Goal: Task Accomplishment & Management: Manage account settings

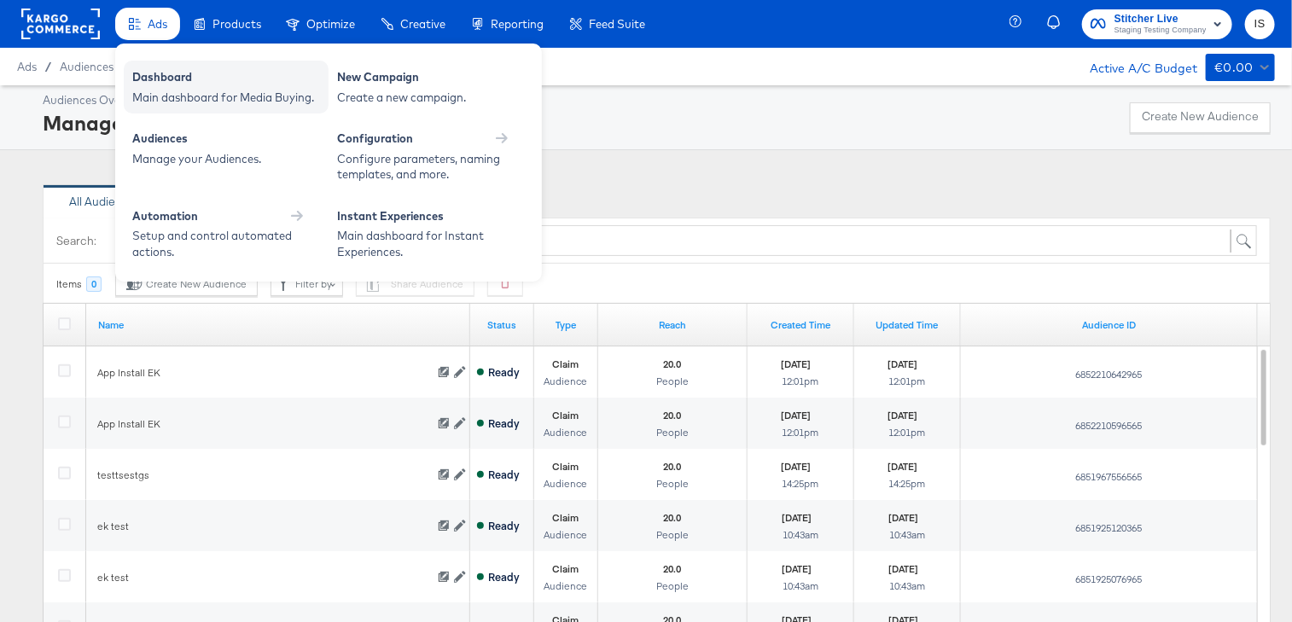
click at [160, 90] on div "Main dashboard for Media Buying." at bounding box center [226, 98] width 188 height 16
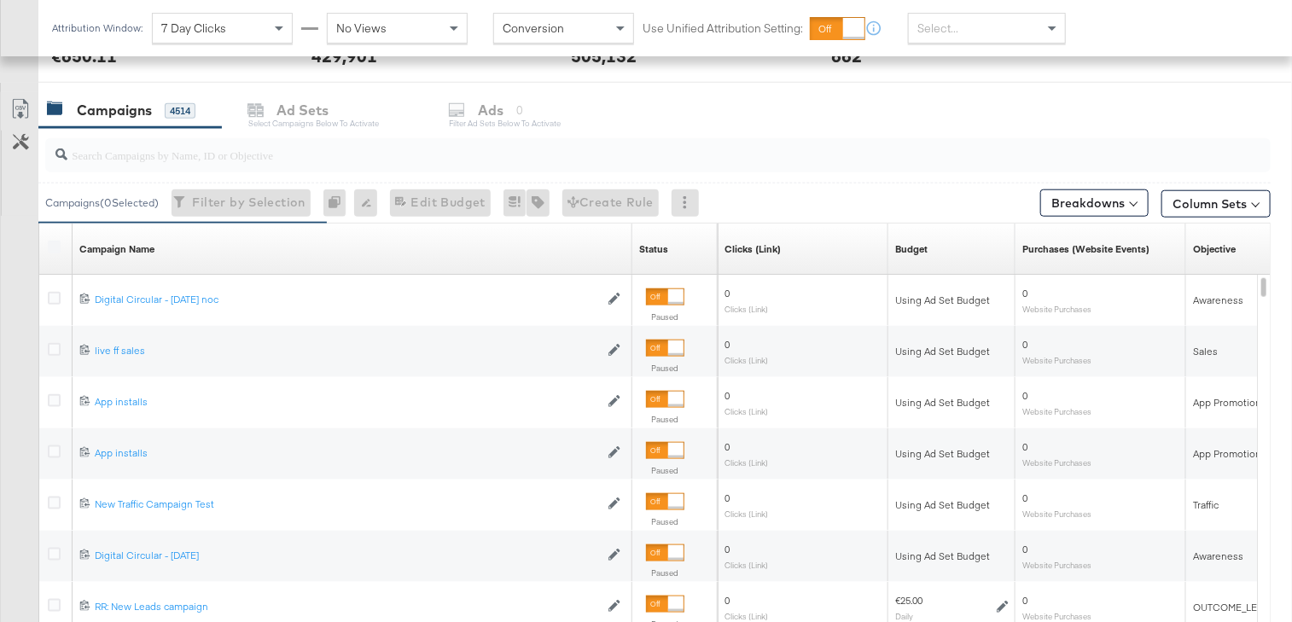
scroll to position [718, 0]
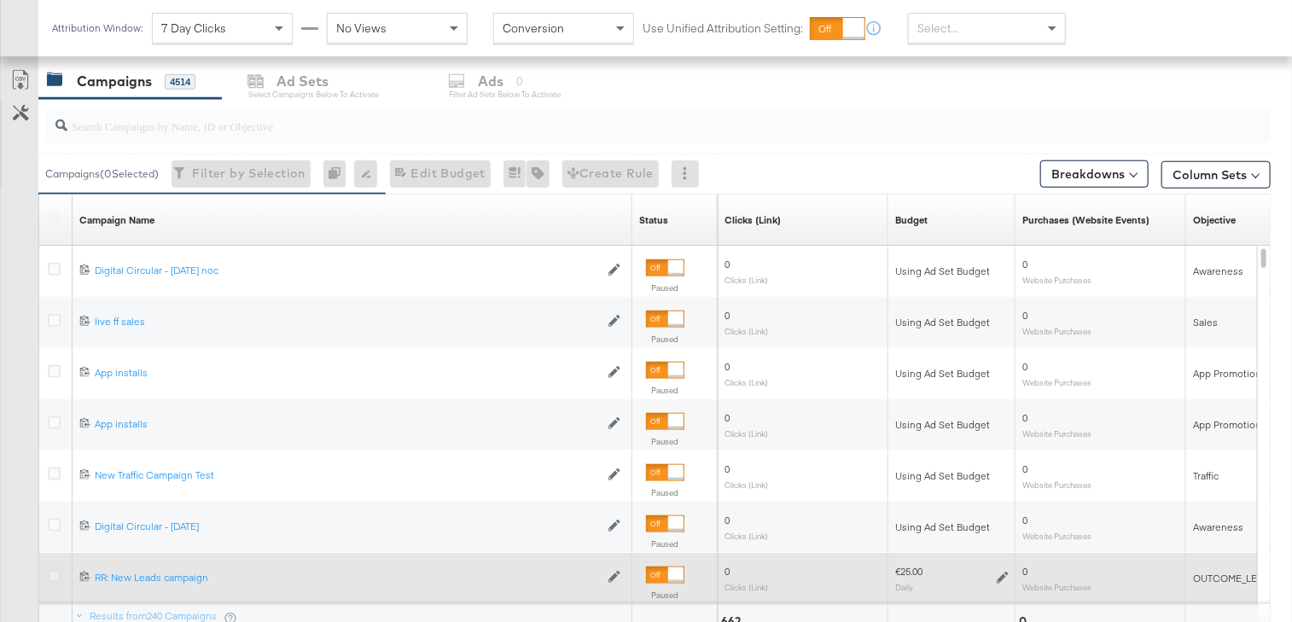
click at [50, 570] on icon at bounding box center [54, 576] width 13 height 13
click at [0, 0] on input "checkbox" at bounding box center [0, 0] width 0 height 0
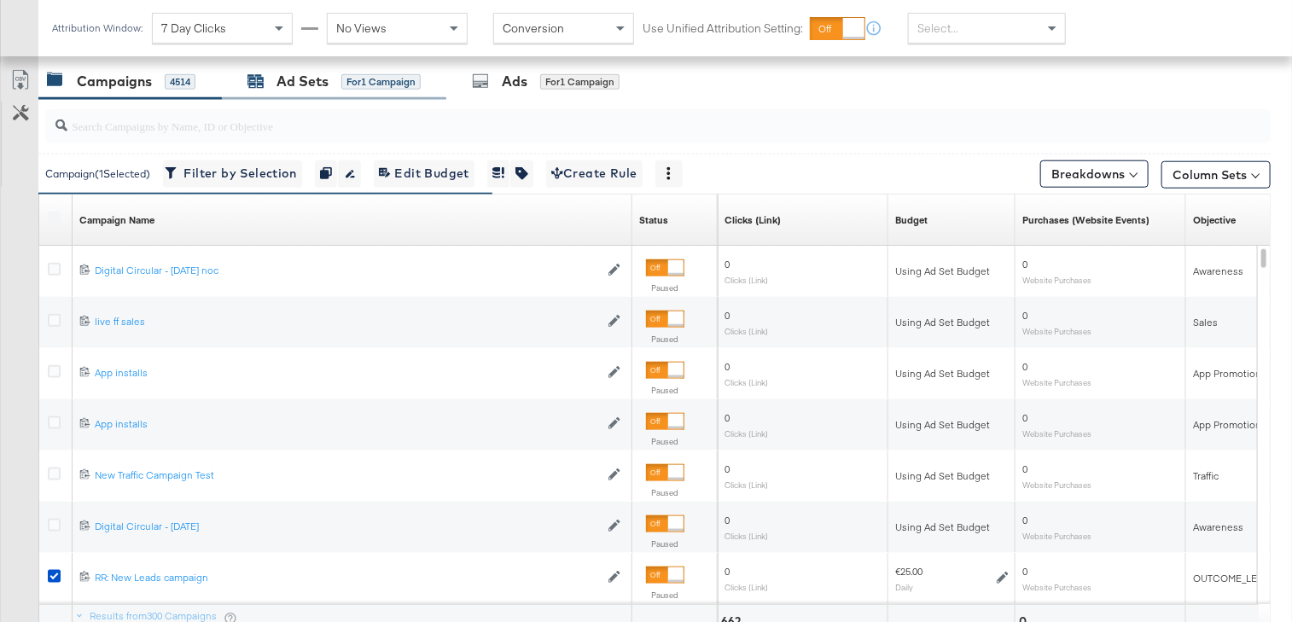
click at [324, 73] on div "Ad Sets" at bounding box center [302, 82] width 52 height 20
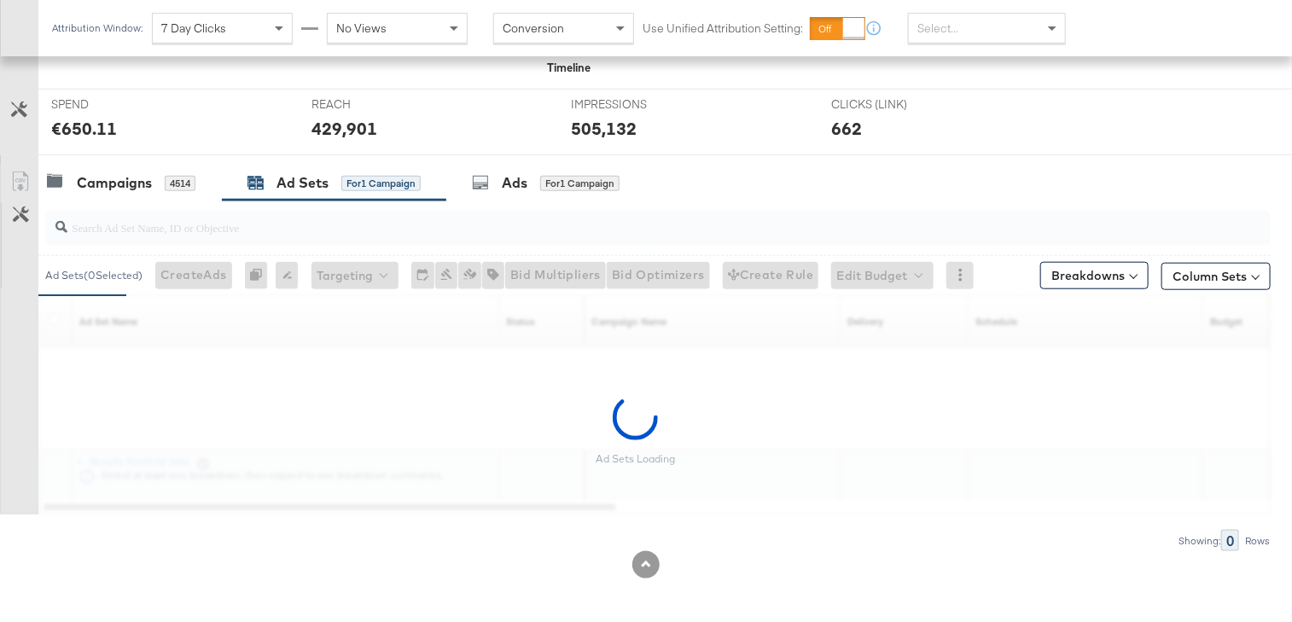
scroll to position [566, 0]
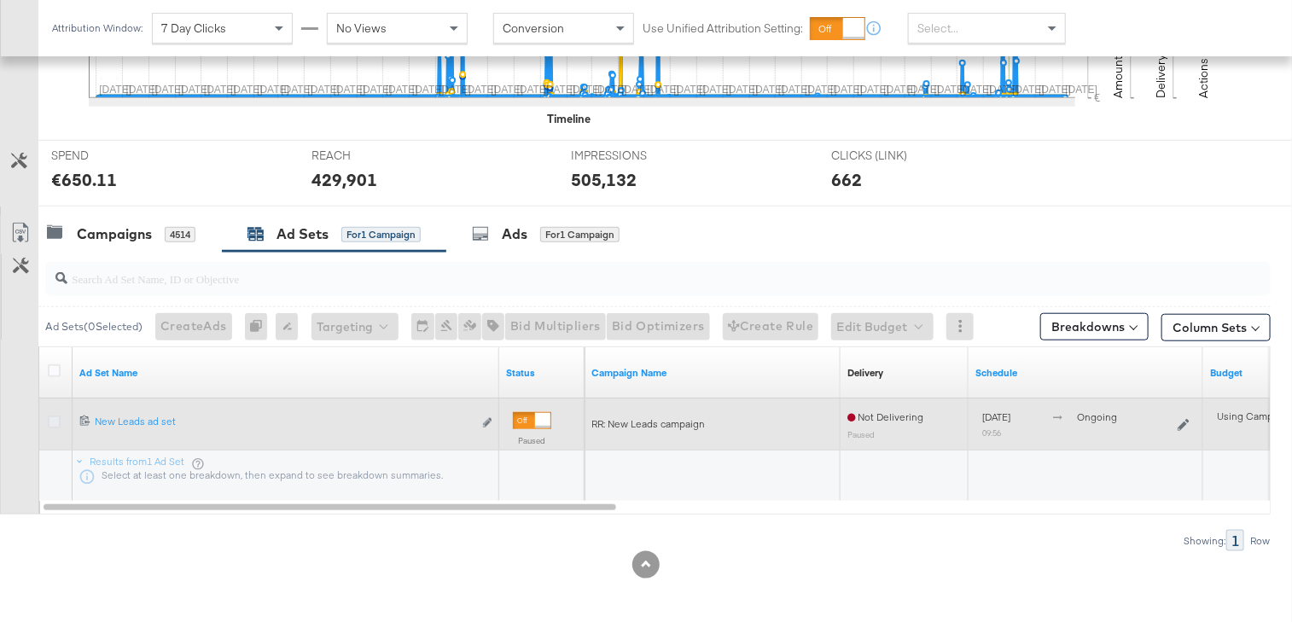
click at [51, 415] on icon at bounding box center [54, 421] width 13 height 13
click at [0, 0] on input "checkbox" at bounding box center [0, 0] width 0 height 0
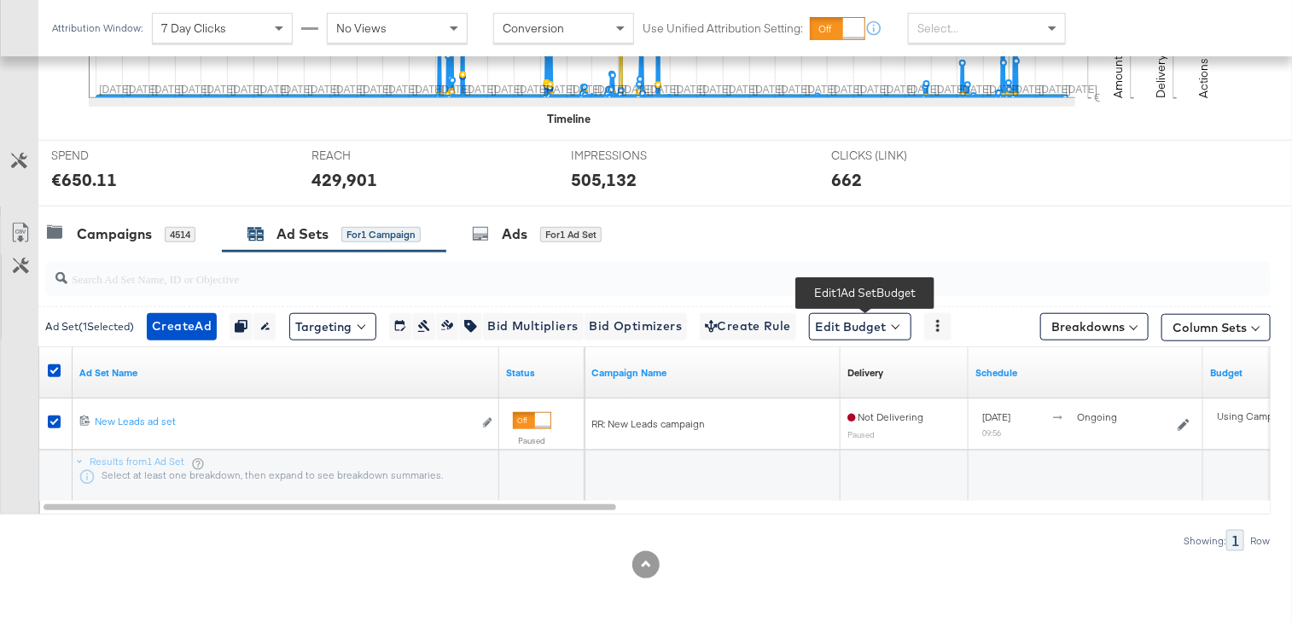
click at [899, 322] on span at bounding box center [895, 325] width 8 height 8
click at [903, 364] on span "Edit Ad Set Budget" at bounding box center [864, 371] width 97 height 22
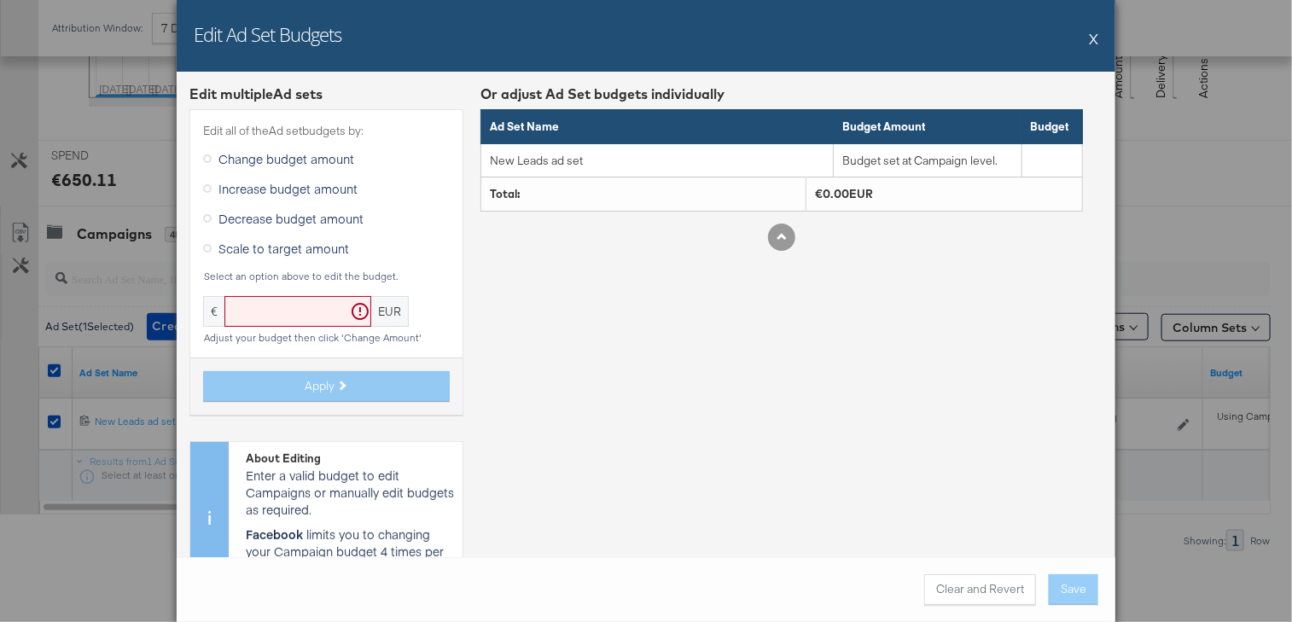
click at [1097, 36] on button "X" at bounding box center [1093, 38] width 9 height 34
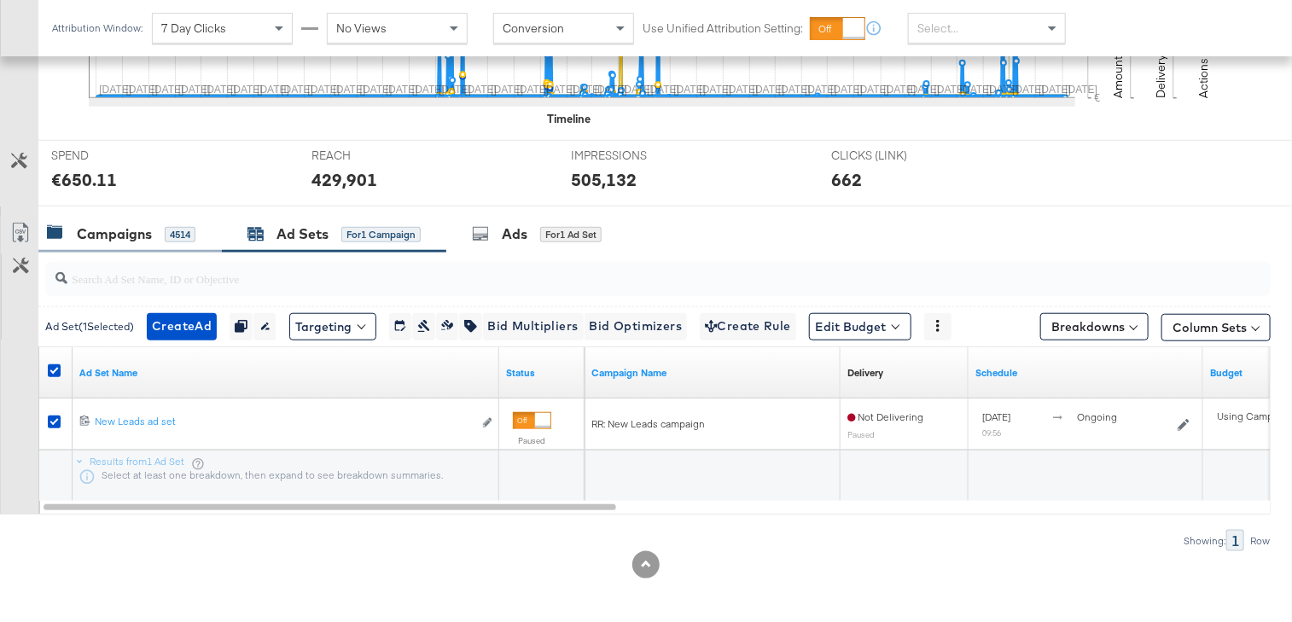
click at [144, 240] on div "Campaigns 4514" at bounding box center [129, 234] width 183 height 37
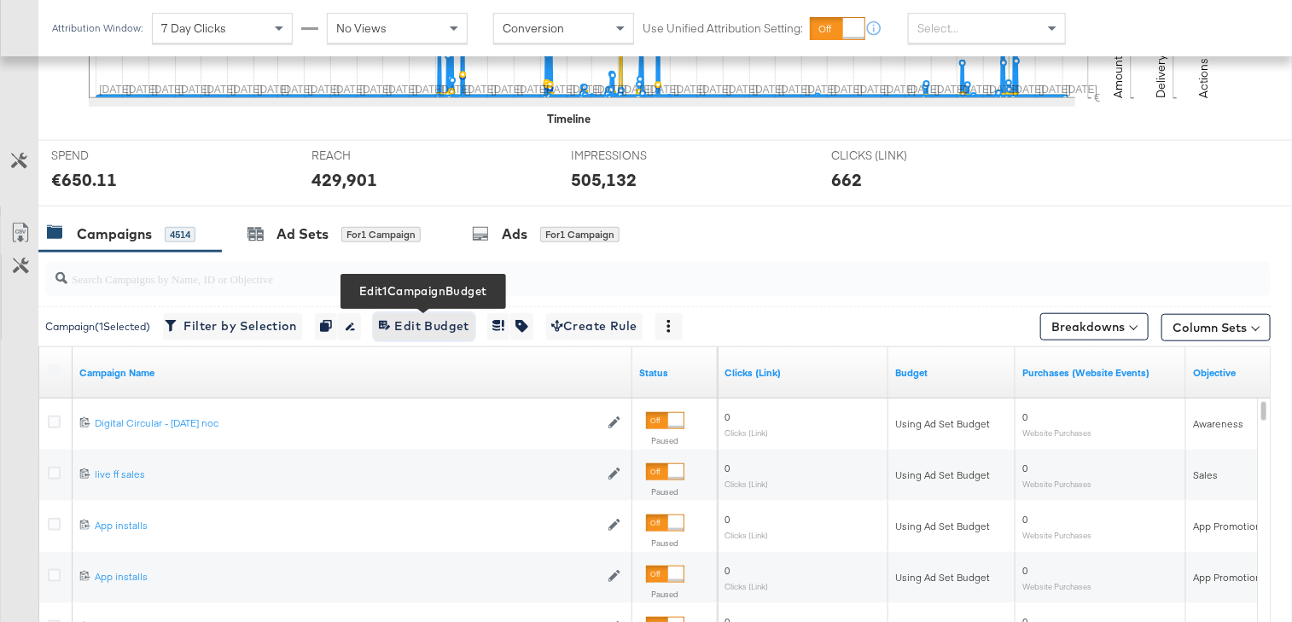
click at [409, 316] on span "Edit 1 Campaign Budget Edit Budget" at bounding box center [424, 326] width 90 height 21
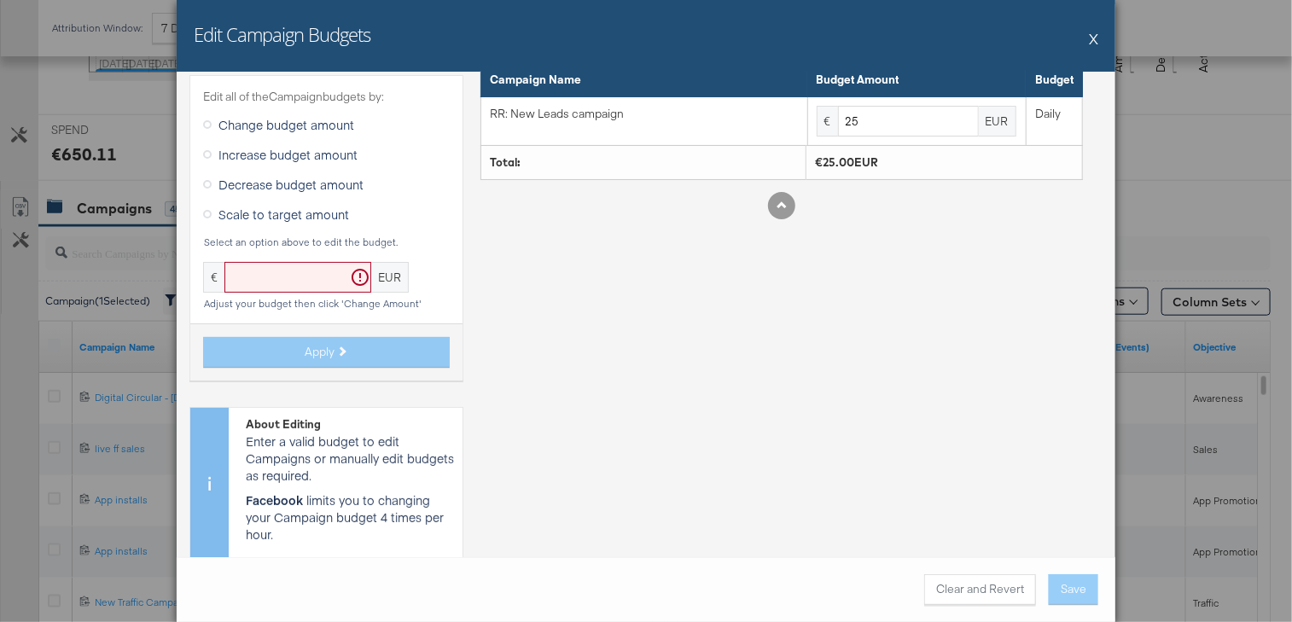
scroll to position [0, 0]
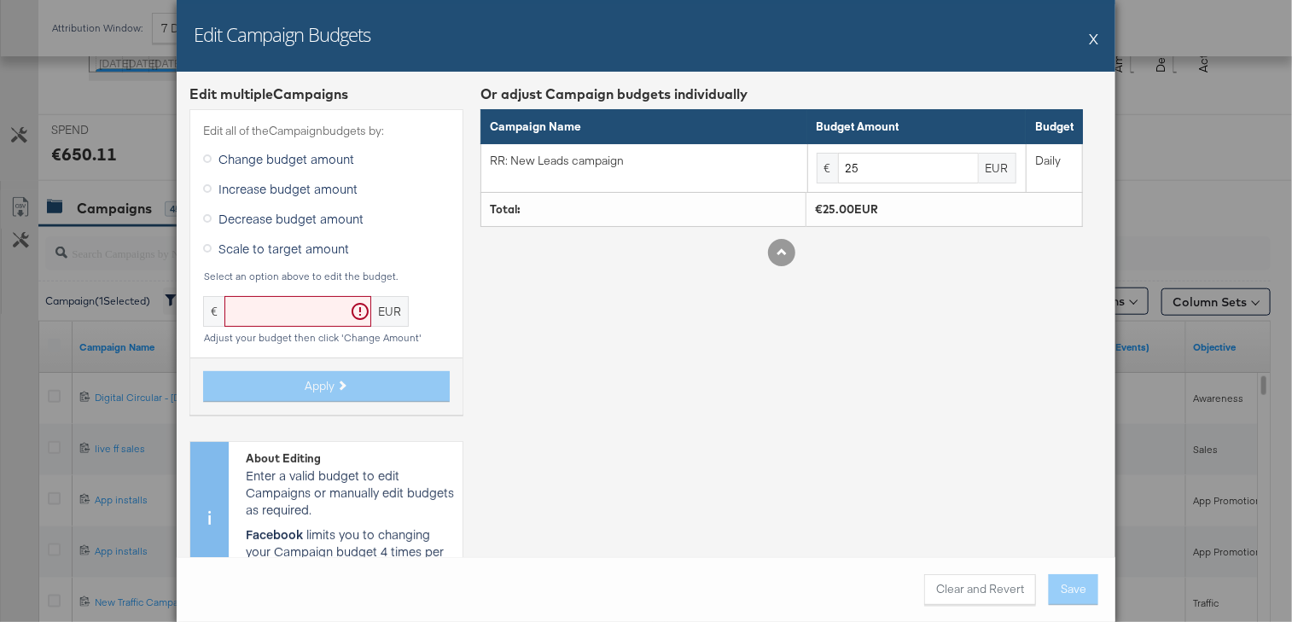
click at [1094, 37] on button "X" at bounding box center [1093, 38] width 9 height 34
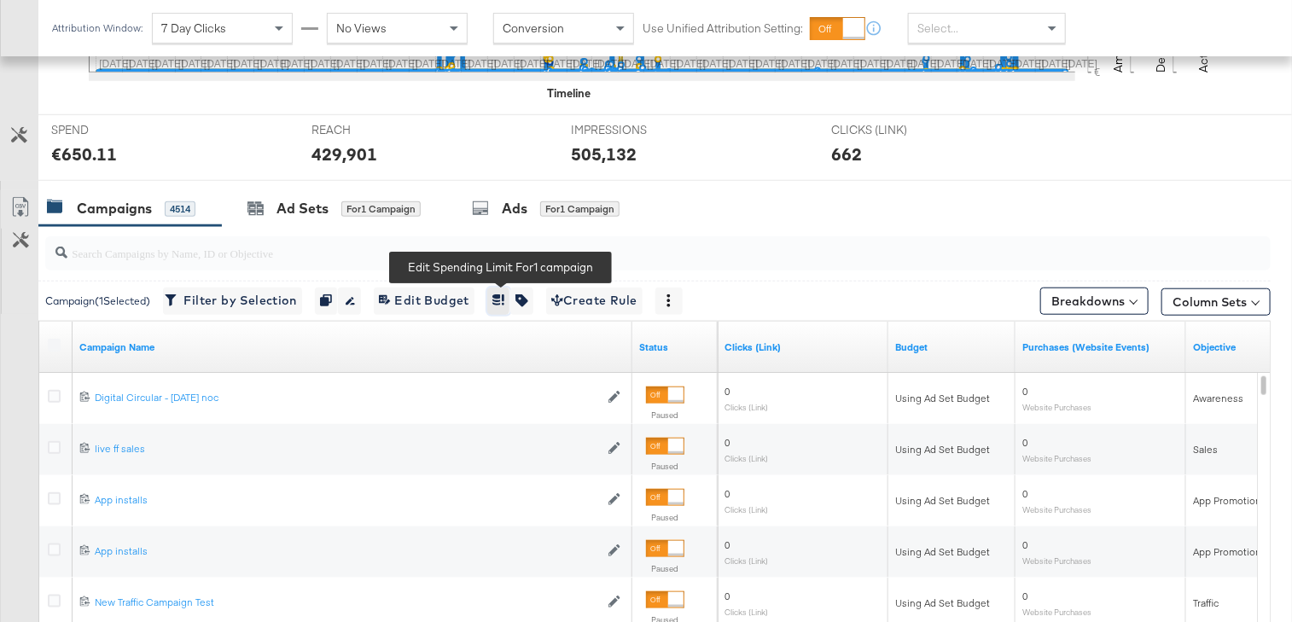
click at [501, 294] on icon "button" at bounding box center [496, 299] width 9 height 11
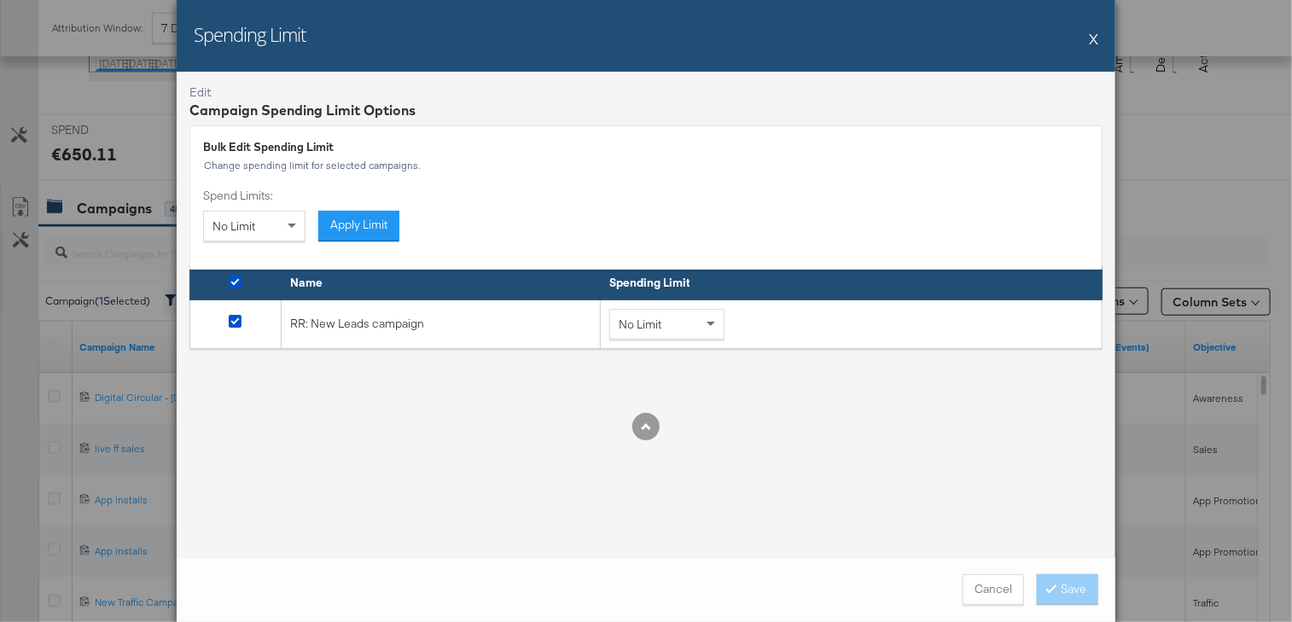
click at [695, 326] on div "No Limit" at bounding box center [666, 324] width 113 height 29
click at [1090, 37] on button "X" at bounding box center [1093, 38] width 9 height 34
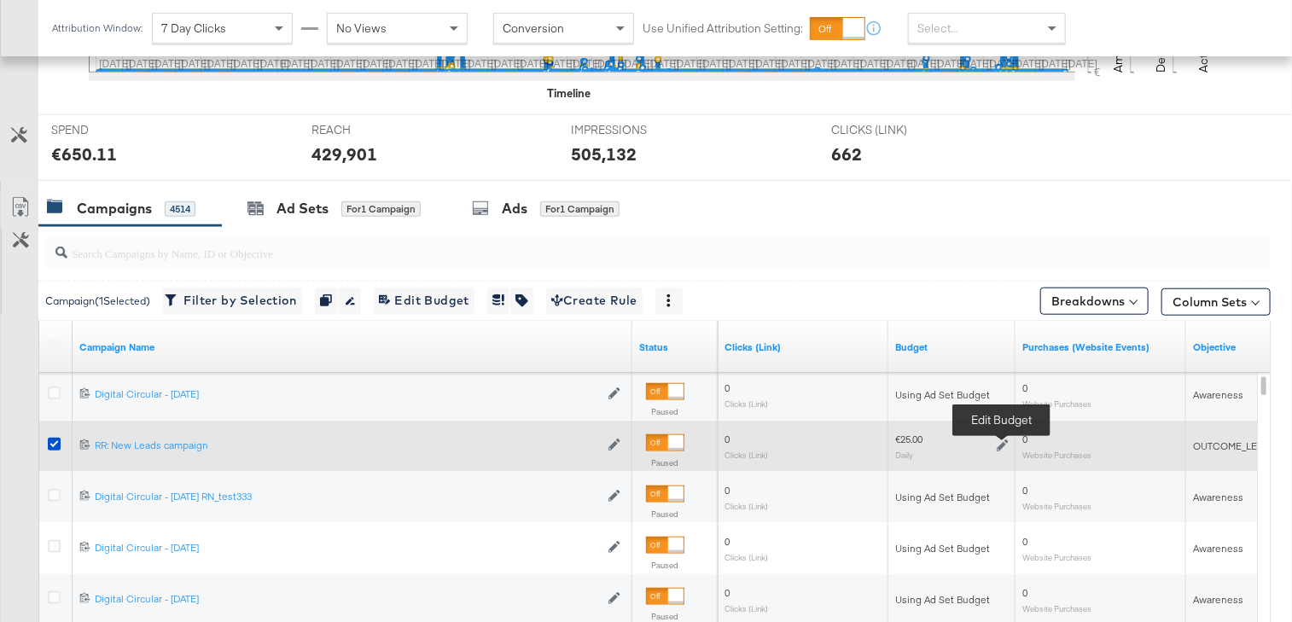
click at [997, 442] on icon at bounding box center [1002, 445] width 12 height 12
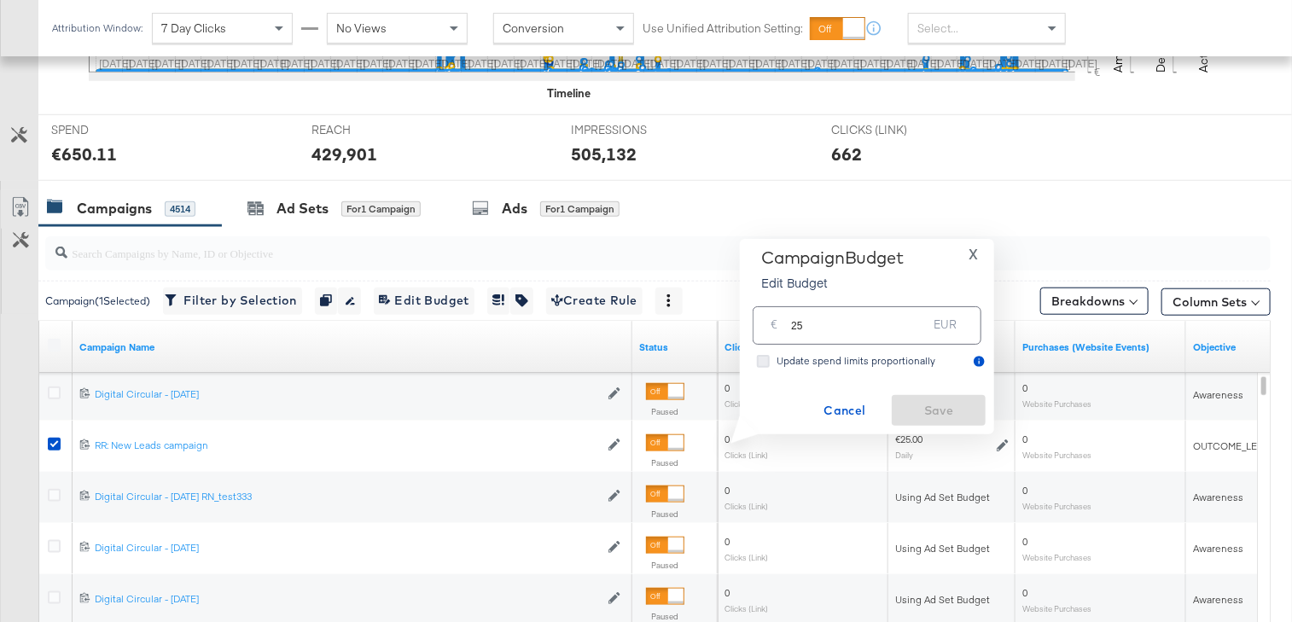
click at [761, 358] on icon at bounding box center [763, 361] width 13 height 13
click at [0, 0] on input "Update spend limits proportionally" at bounding box center [0, 0] width 0 height 0
click at [820, 324] on input "25" at bounding box center [859, 318] width 136 height 37
click at [973, 251] on span "X" at bounding box center [973, 254] width 9 height 24
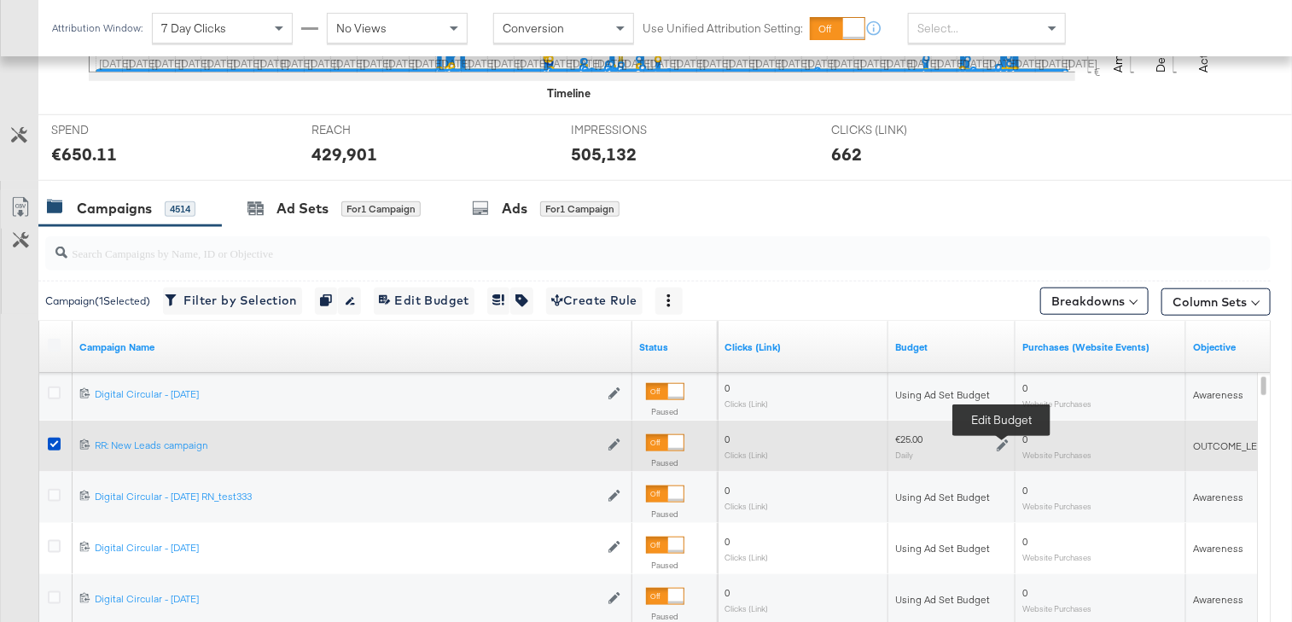
click at [998, 442] on icon at bounding box center [1002, 445] width 12 height 12
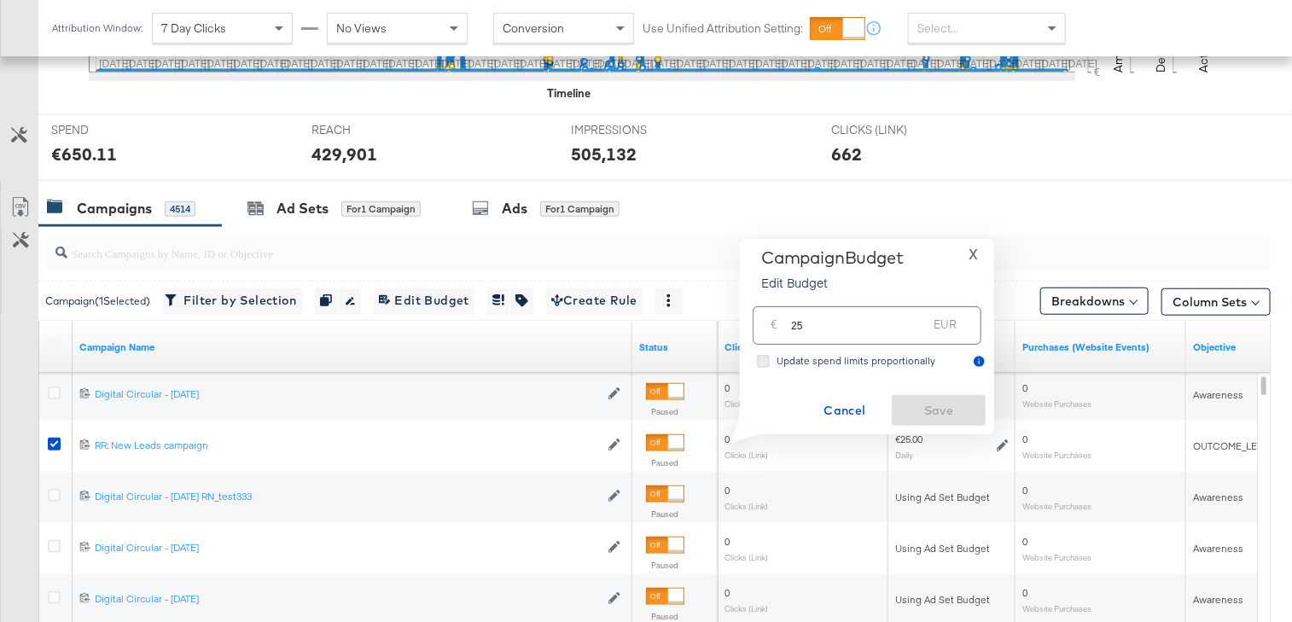
click at [763, 360] on icon at bounding box center [763, 361] width 13 height 13
click at [0, 0] on input "Update spend limits proportionally" at bounding box center [0, 0] width 0 height 0
click at [854, 412] on span "Cancel" at bounding box center [844, 410] width 80 height 21
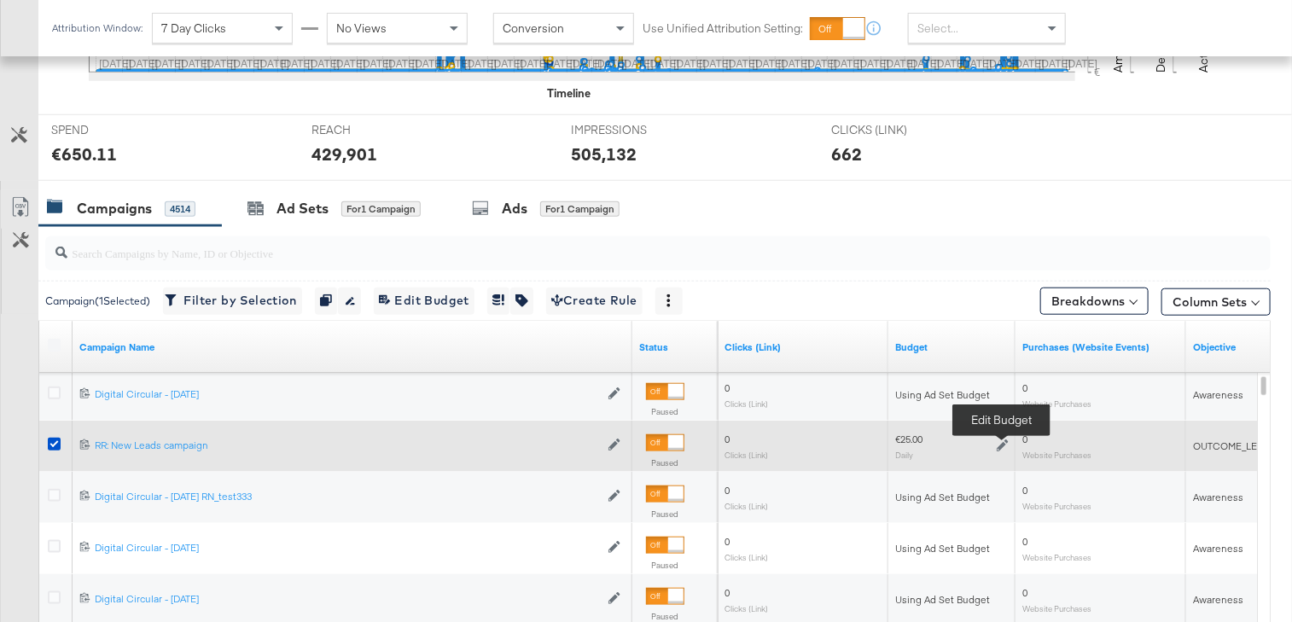
click at [1000, 442] on icon at bounding box center [1002, 446] width 12 height 12
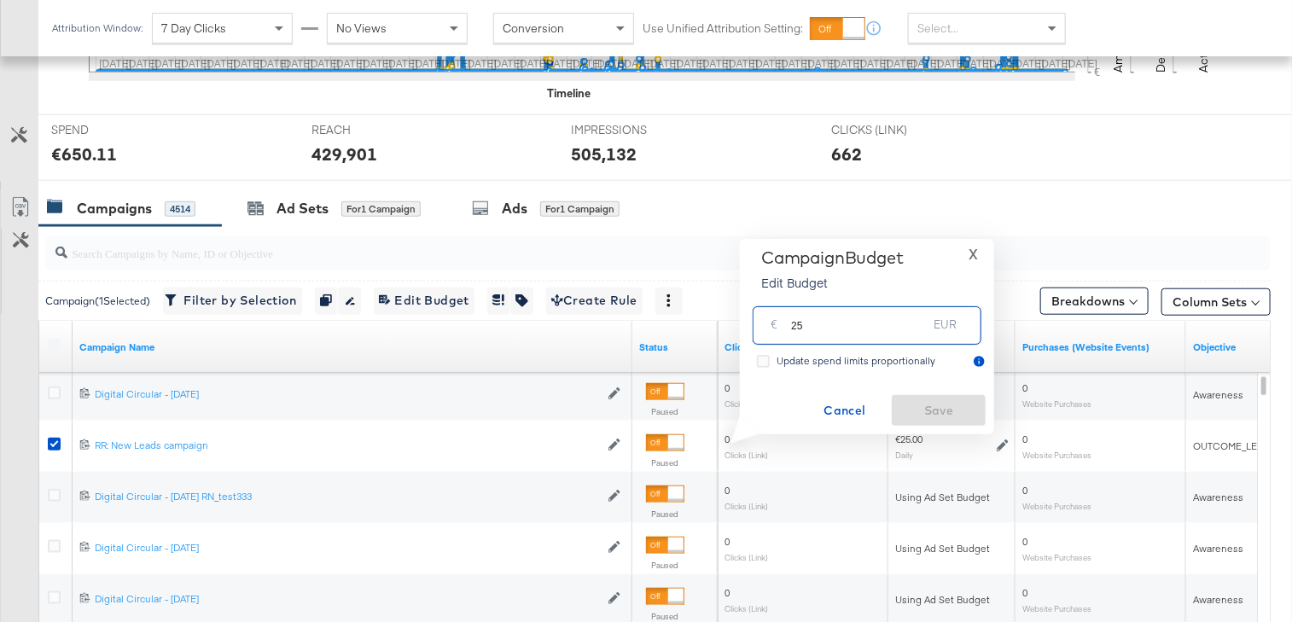
click at [806, 329] on input "25" at bounding box center [859, 318] width 136 height 37
type input "20"
click at [764, 361] on icon at bounding box center [763, 361] width 13 height 13
click at [0, 0] on input "Update spend limits proportionally" at bounding box center [0, 0] width 0 height 0
click at [949, 411] on span "Save" at bounding box center [938, 410] width 80 height 21
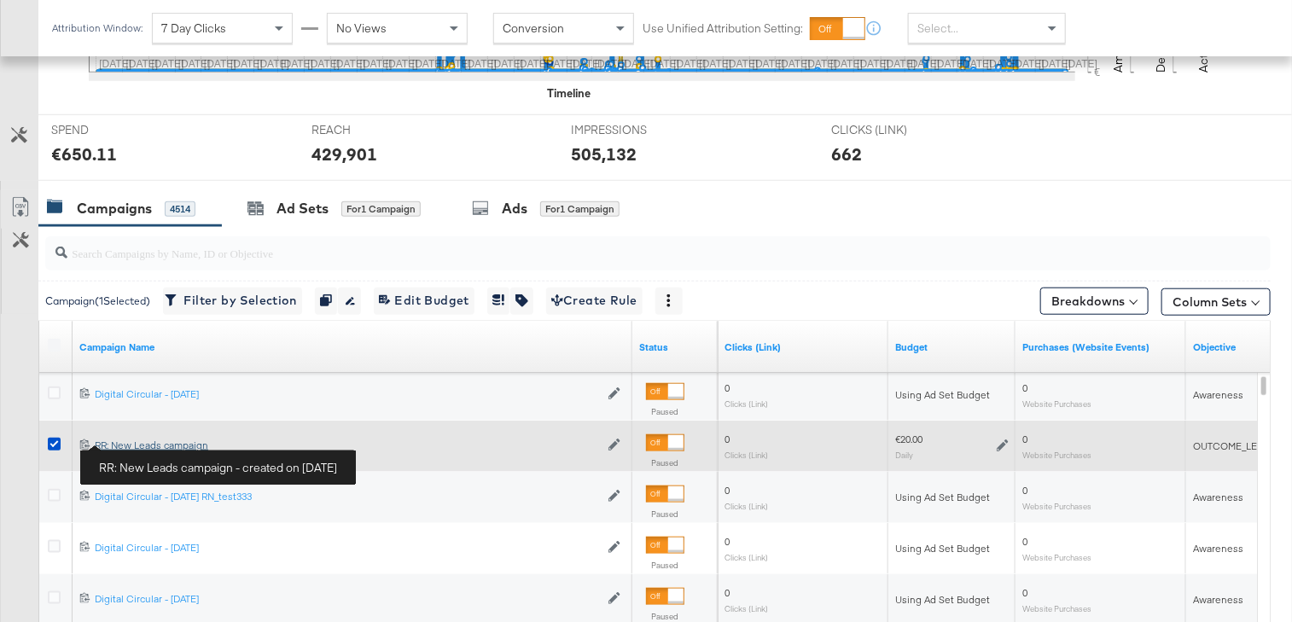
click at [144, 443] on div "RR: New Leads campaign RR: New Leads campaign" at bounding box center [347, 445] width 504 height 14
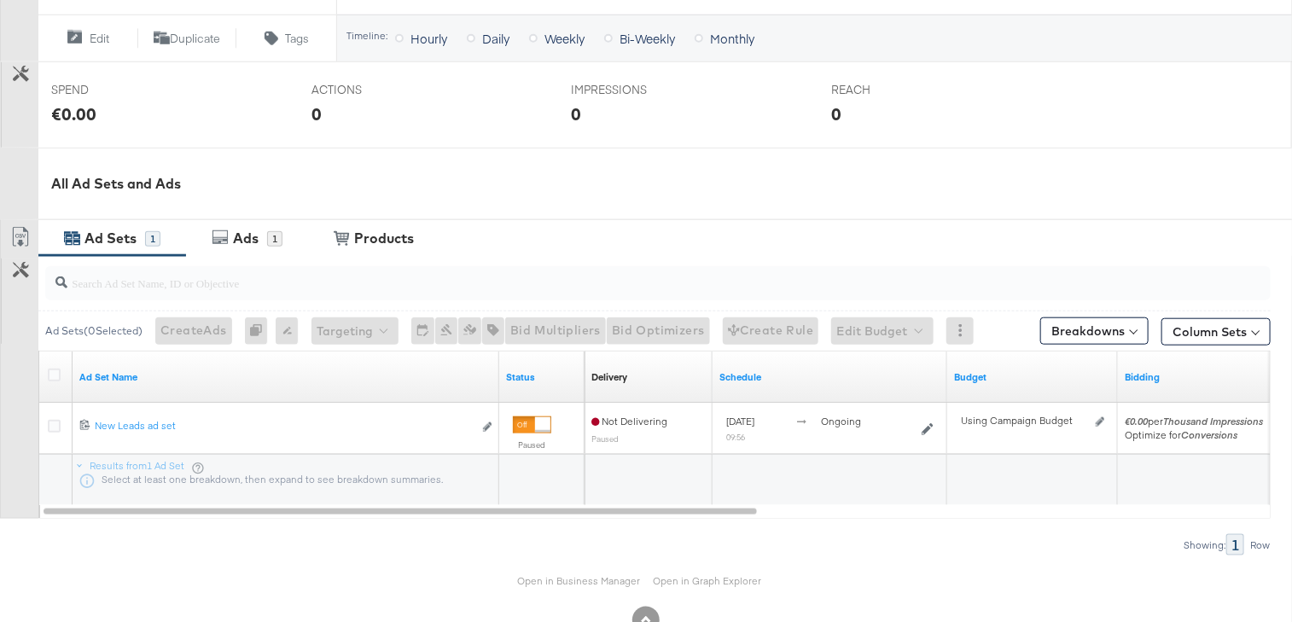
scroll to position [648, 0]
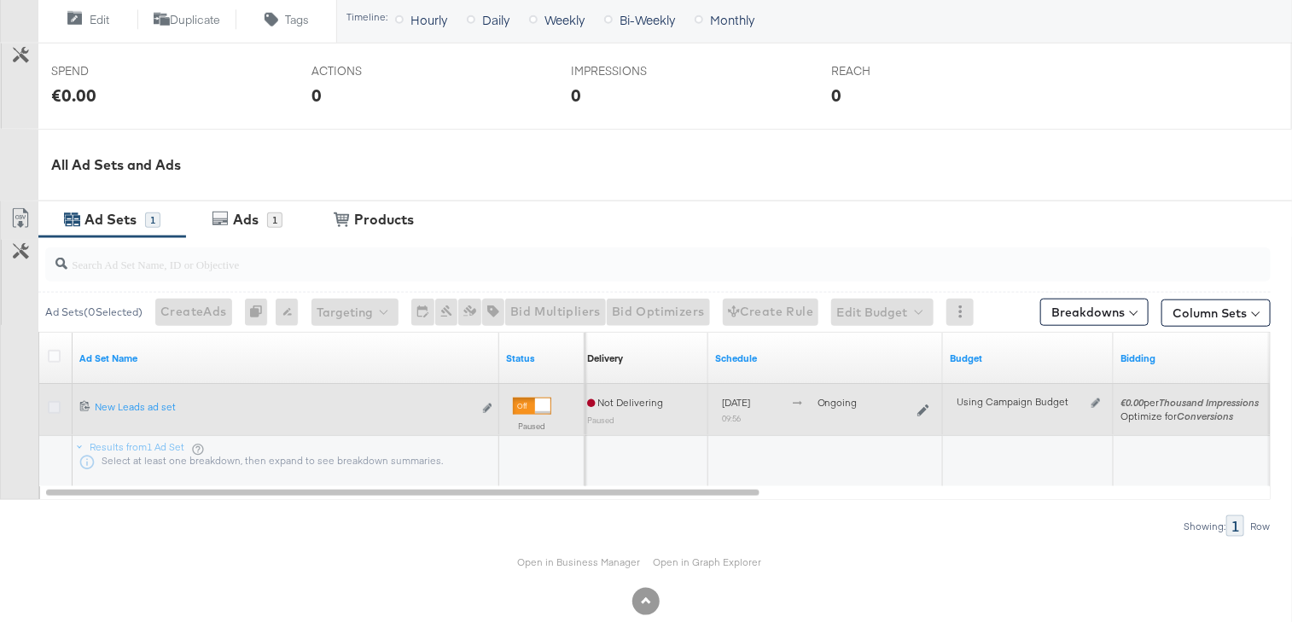
click at [51, 404] on icon at bounding box center [54, 407] width 13 height 13
click at [0, 0] on input "checkbox" at bounding box center [0, 0] width 0 height 0
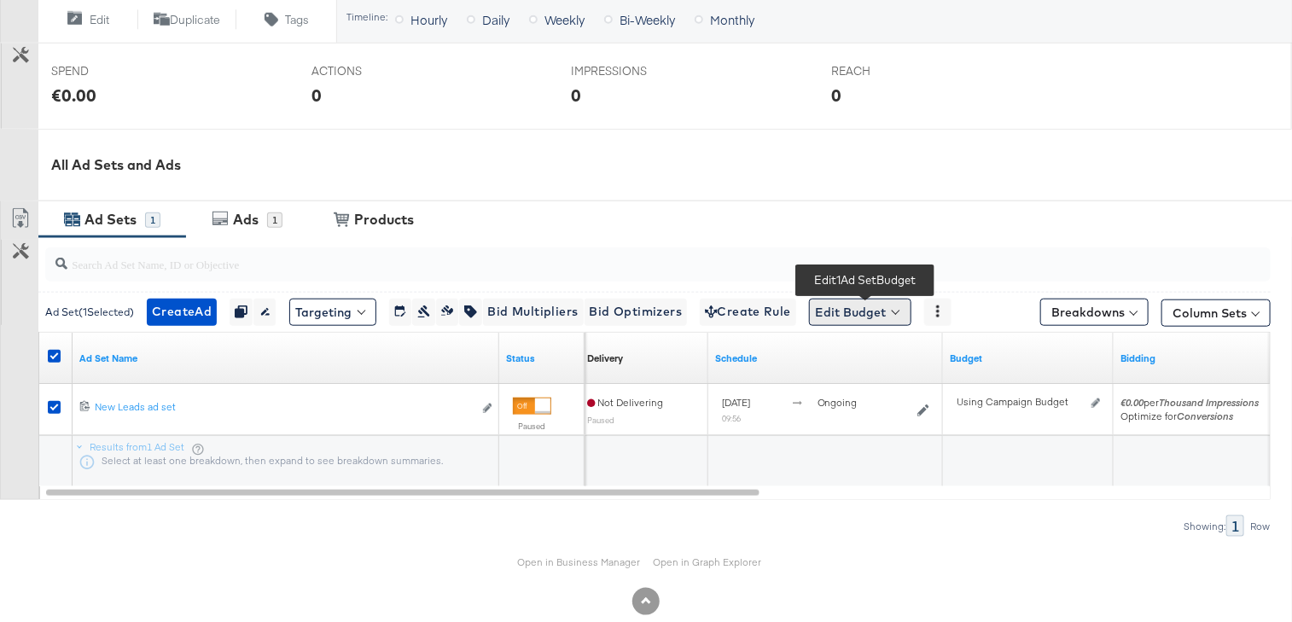
click at [897, 309] on button "Edit Budget" at bounding box center [860, 312] width 102 height 27
click at [889, 357] on span "Edit Ad Set Budget" at bounding box center [864, 356] width 97 height 22
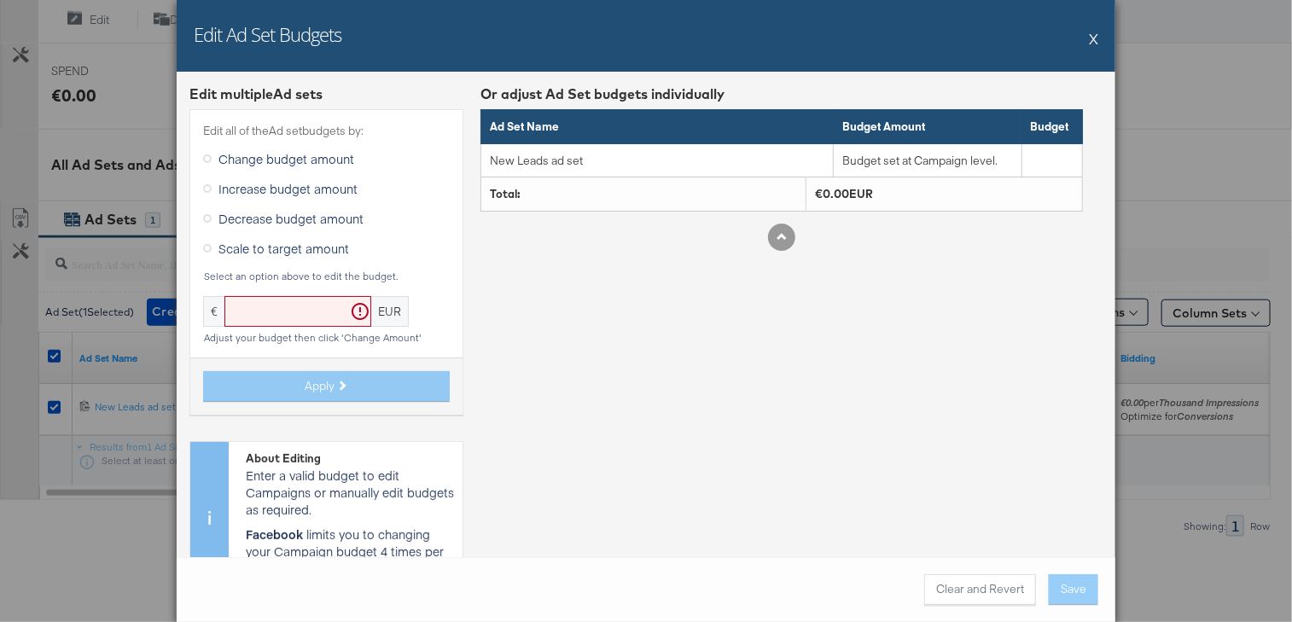
click at [1089, 37] on button "X" at bounding box center [1093, 38] width 9 height 34
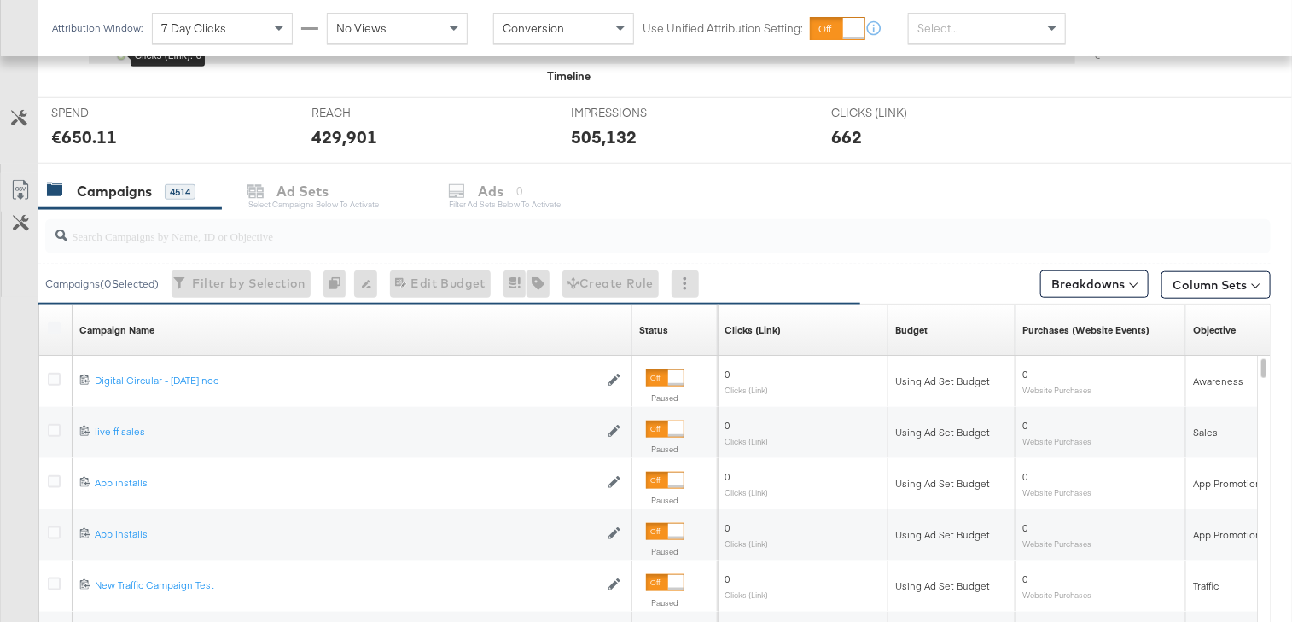
scroll to position [686, 0]
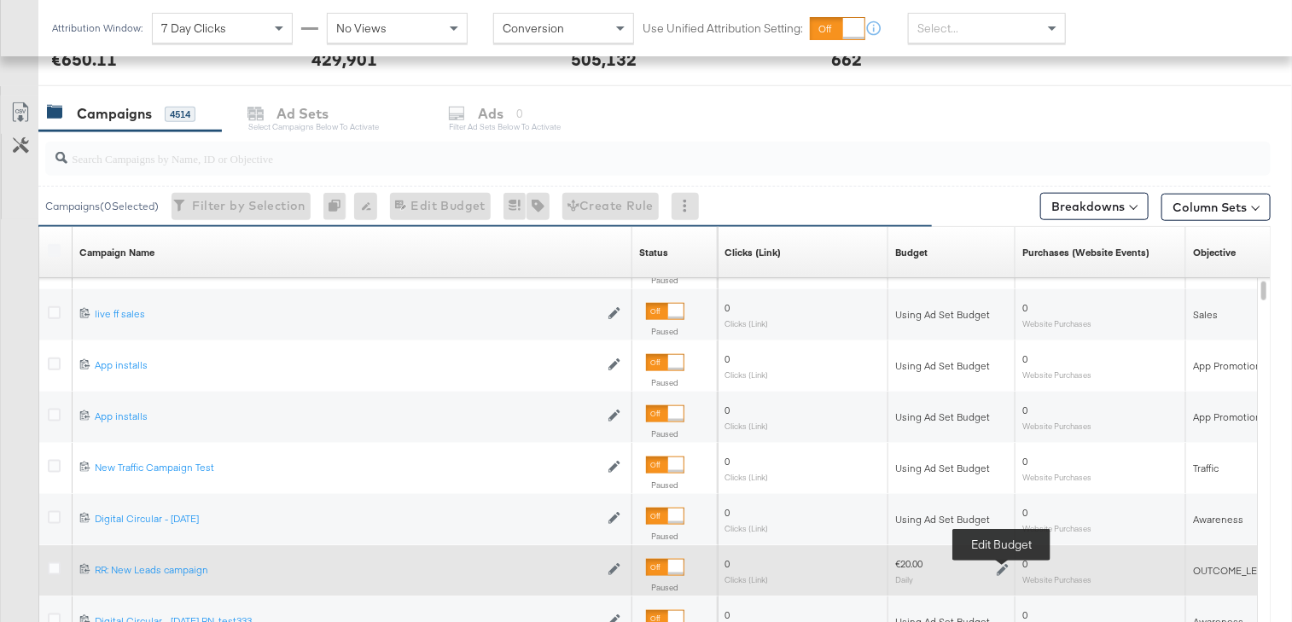
click at [997, 564] on icon at bounding box center [1002, 570] width 12 height 12
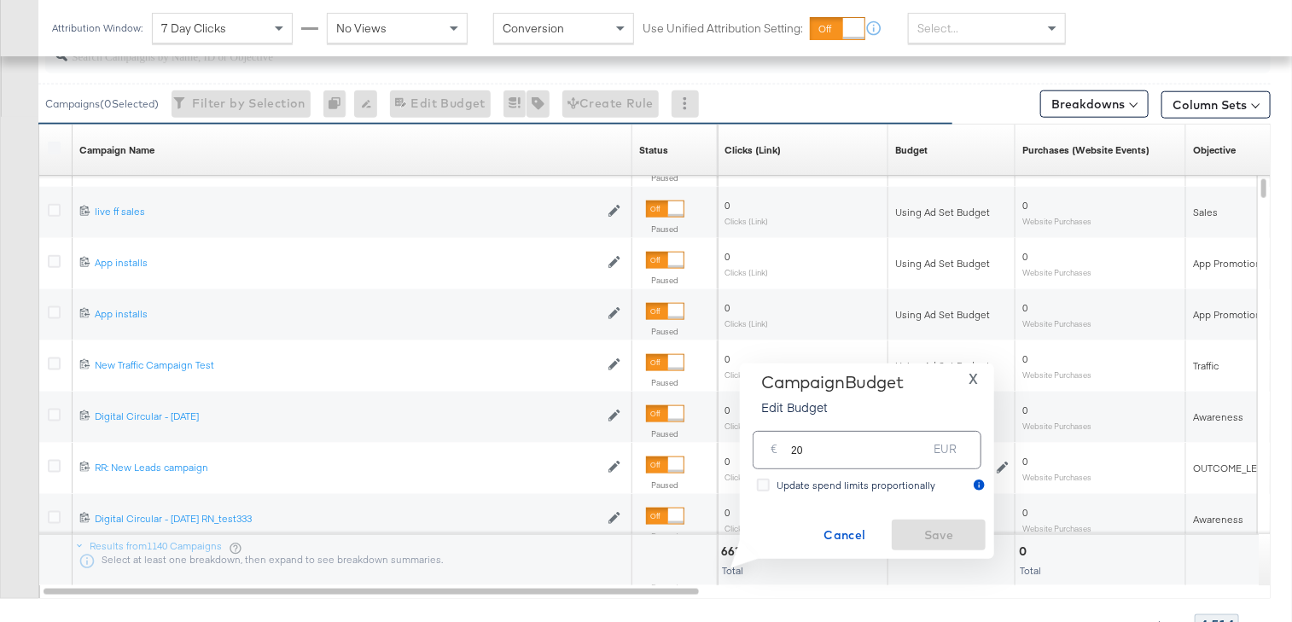
scroll to position [798, 0]
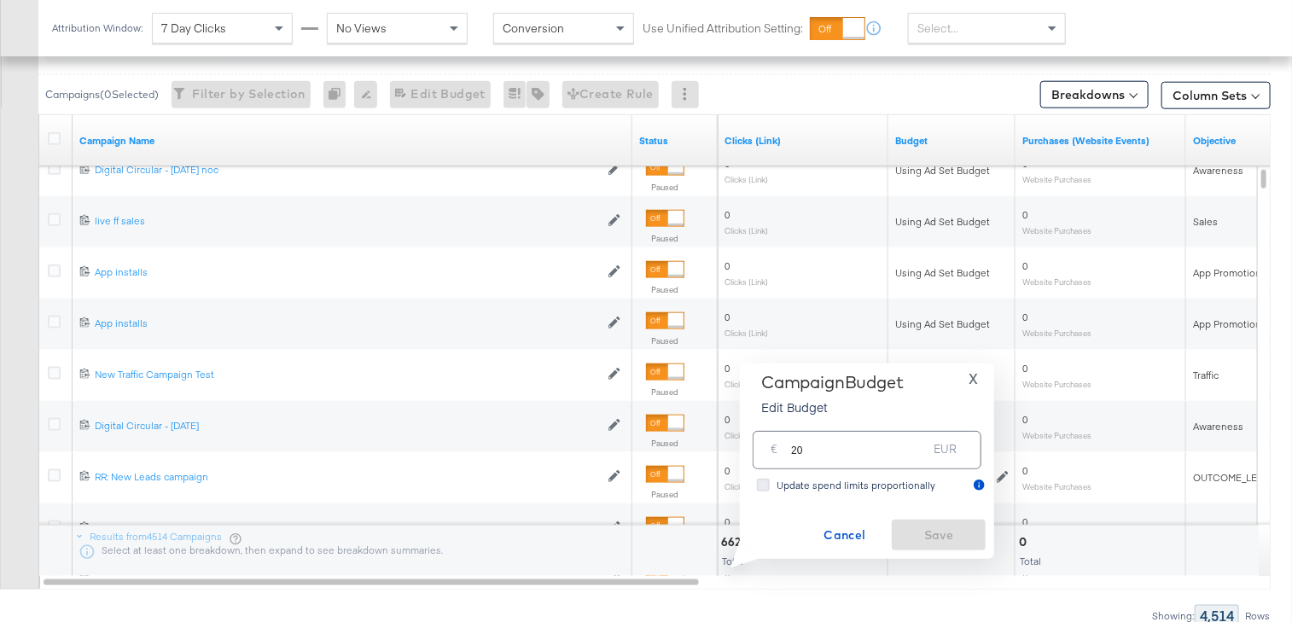
click at [765, 485] on icon at bounding box center [763, 485] width 13 height 13
click at [0, 0] on input "Update spend limits proportionally" at bounding box center [0, 0] width 0 height 0
click at [831, 449] on input "20" at bounding box center [859, 443] width 136 height 37
type input "25"
click at [955, 528] on span "Save" at bounding box center [938, 535] width 80 height 21
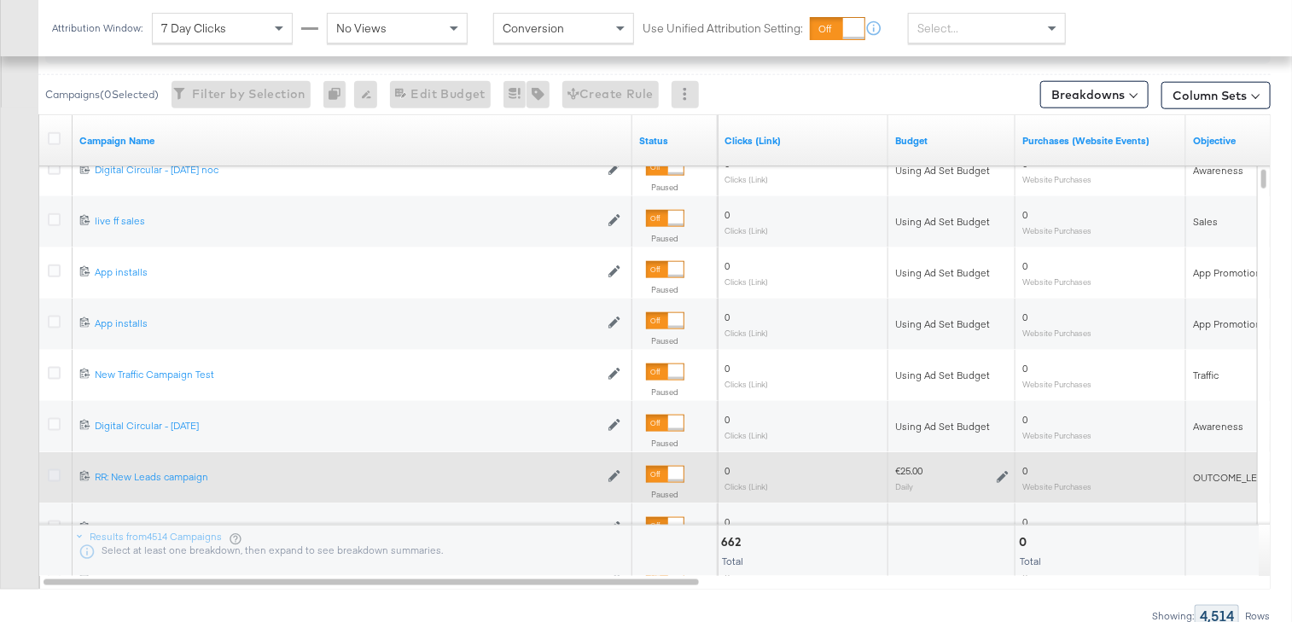
click at [51, 470] on icon at bounding box center [54, 475] width 13 height 13
click at [0, 0] on input "checkbox" at bounding box center [0, 0] width 0 height 0
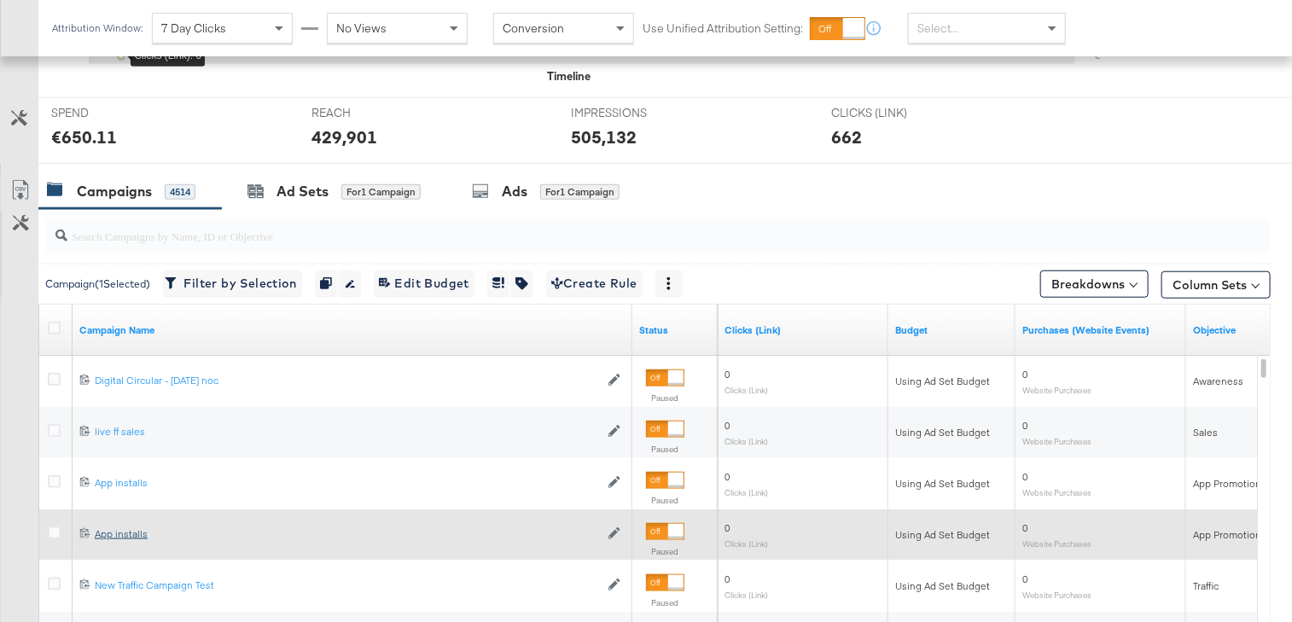
scroll to position [593, 0]
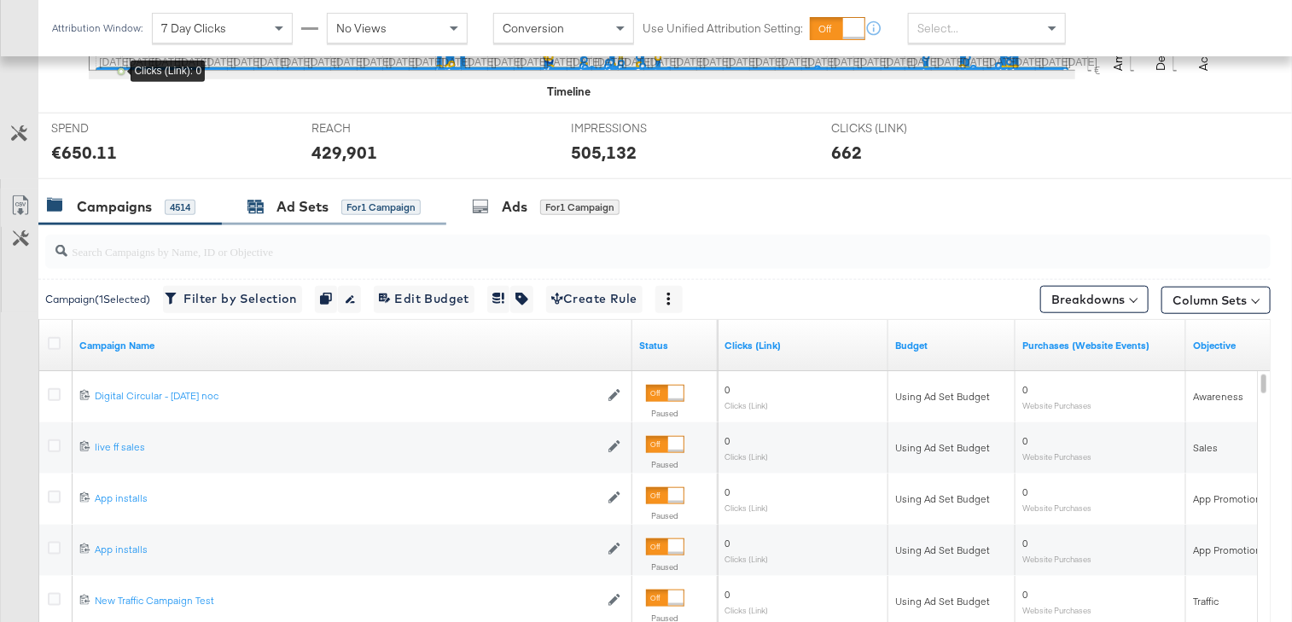
click at [330, 206] on div "Ad Sets for 1 Campaign" at bounding box center [333, 207] width 173 height 20
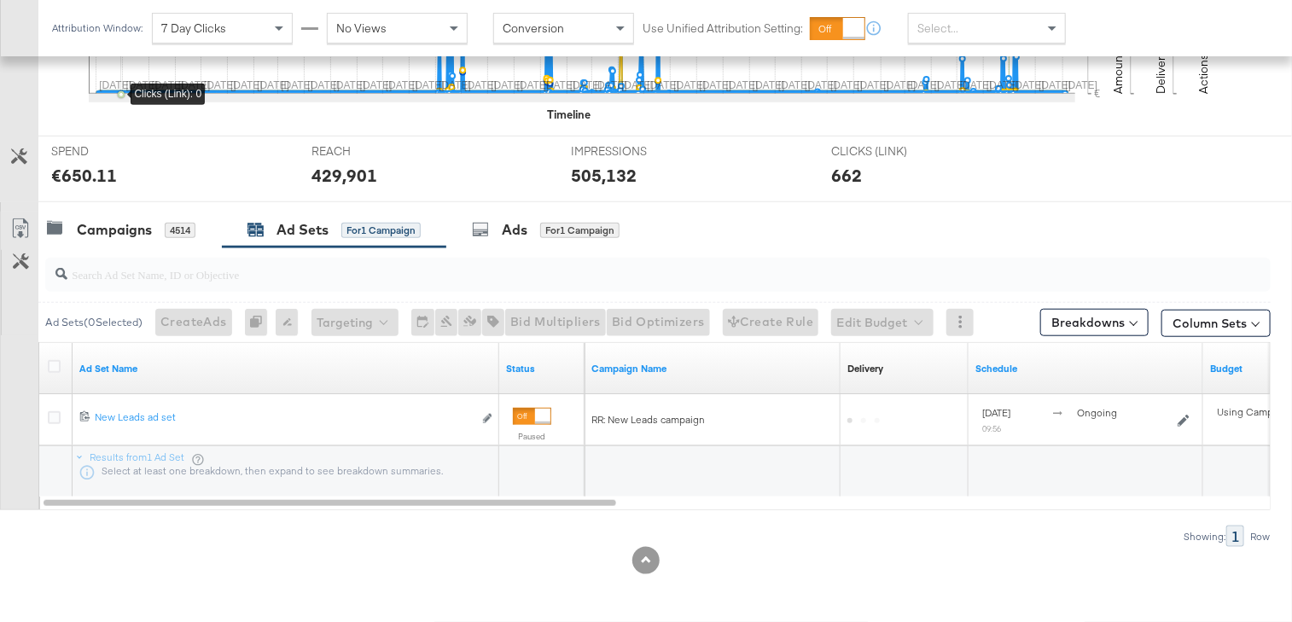
scroll to position [566, 0]
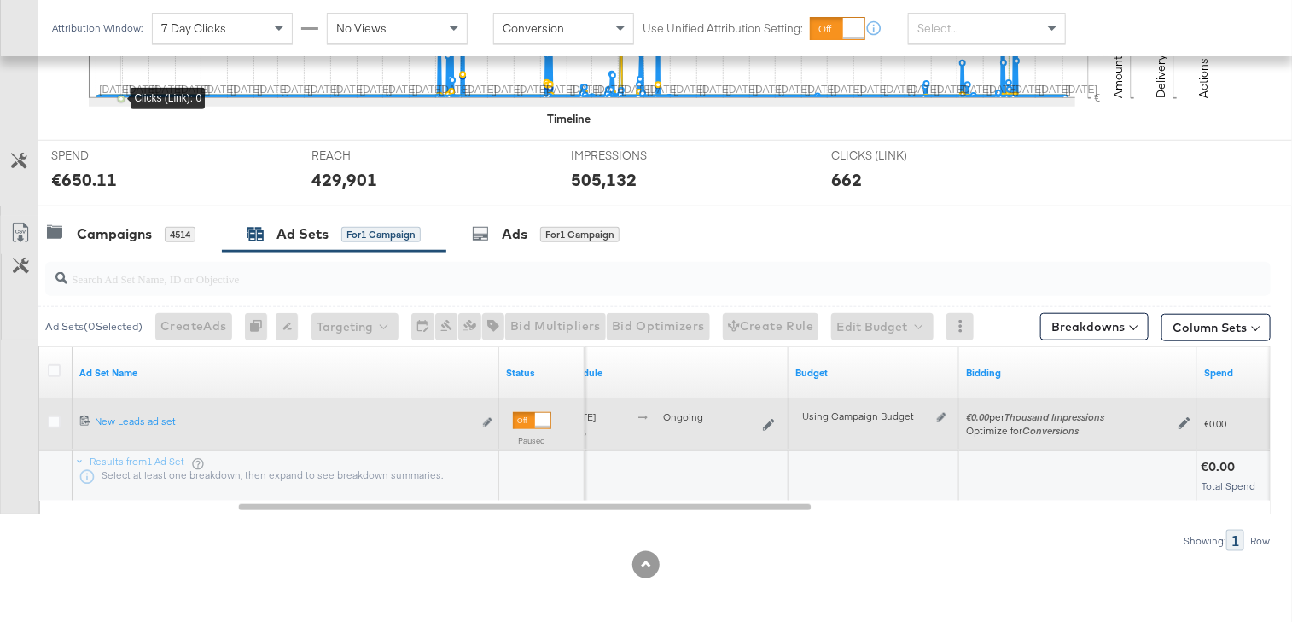
click at [940, 410] on div "Using Campaign Budget Edit spend limits" at bounding box center [873, 423] width 157 height 27
click at [940, 414] on icon at bounding box center [941, 417] width 9 height 9
